Goal: Task Accomplishment & Management: Use online tool/utility

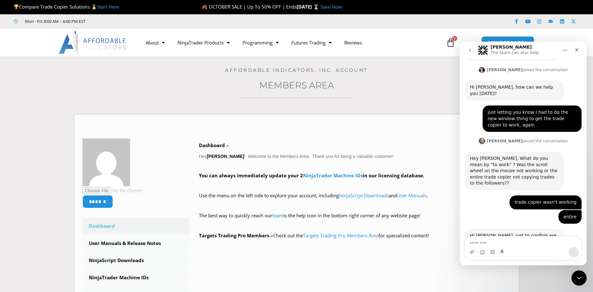
scroll to position [182, 0]
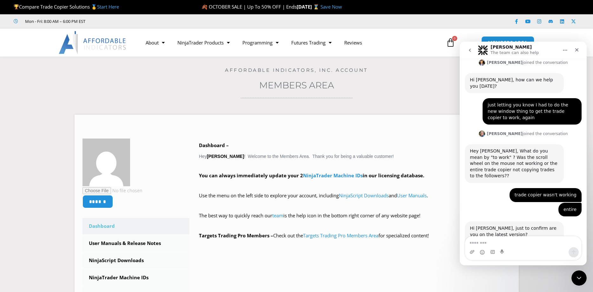
click at [499, 238] on link "Check Software Version" at bounding box center [496, 240] width 52 height 5
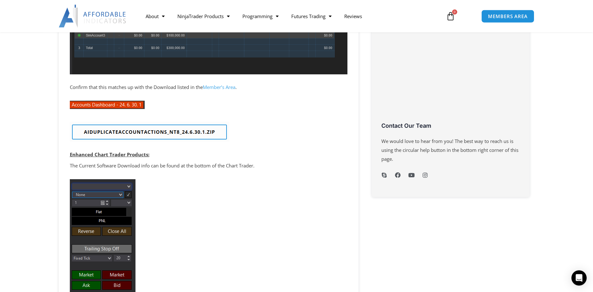
scroll to position [259, 0]
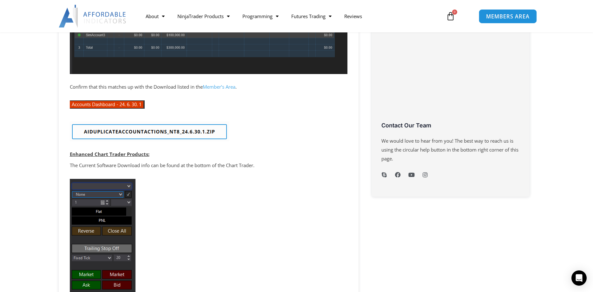
click at [513, 17] on span "MEMBERS AREA" at bounding box center [507, 16] width 43 height 5
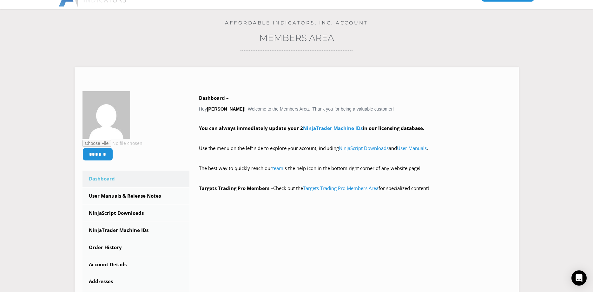
scroll to position [65, 0]
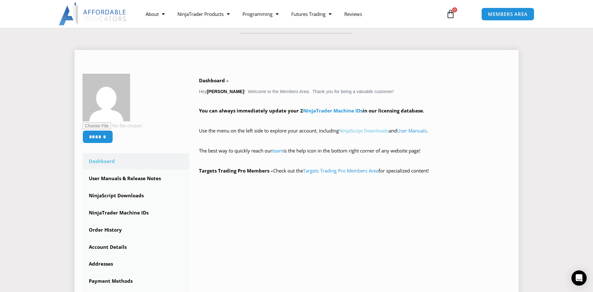
click at [380, 130] on link "NinjaScript Downloads" at bounding box center [364, 130] width 50 height 6
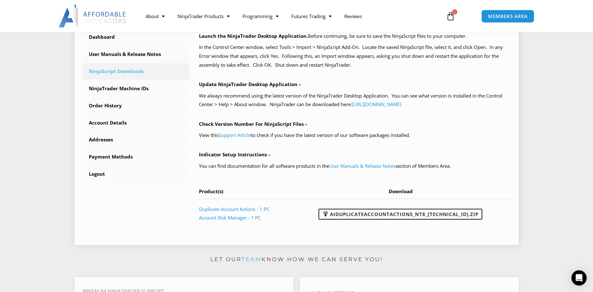
scroll to position [194, 0]
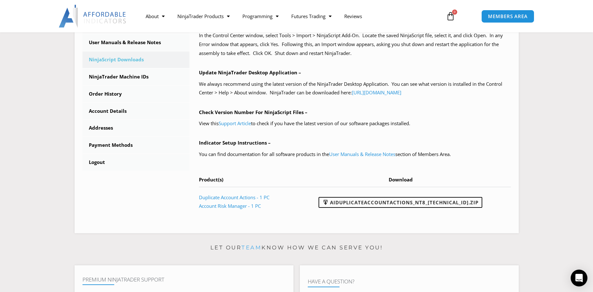
click at [577, 273] on div "Open Intercom Messenger" at bounding box center [579, 277] width 17 height 17
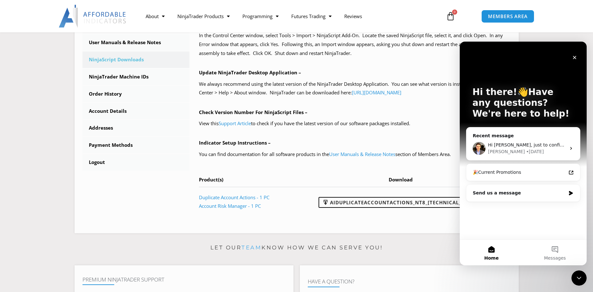
scroll to position [0, 0]
click at [541, 144] on span "Hi Randy, just to confirm are you on the latest version? Check Software Version" at bounding box center [588, 144] width 200 height 5
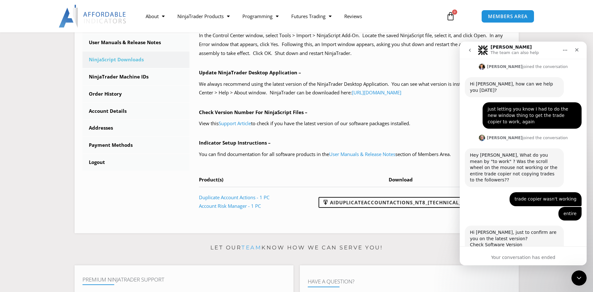
scroll to position [178, 0]
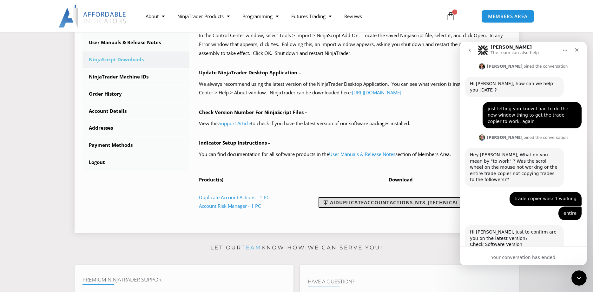
click at [416, 200] on link "AIDuplicateAccountActions_NT8_25.10.2.1.zip" at bounding box center [401, 202] width 164 height 11
click at [576, 49] on icon "Close" at bounding box center [576, 49] width 5 height 5
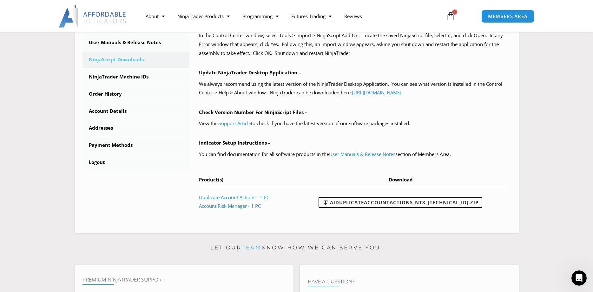
scroll to position [178, 0]
